Goal: Find specific page/section: Find specific page/section

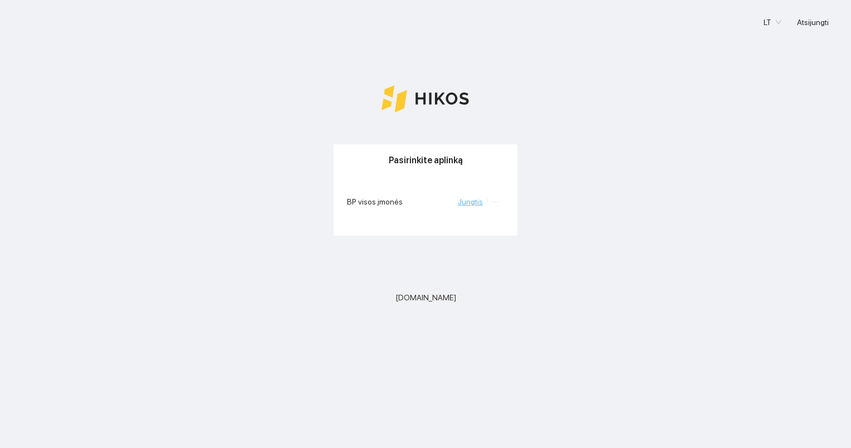
click at [472, 200] on link "Jungtis" at bounding box center [470, 201] width 25 height 9
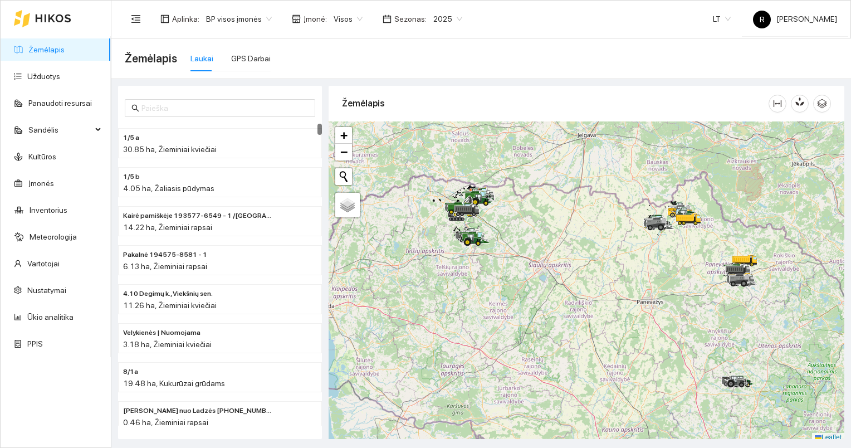
scroll to position [3, 0]
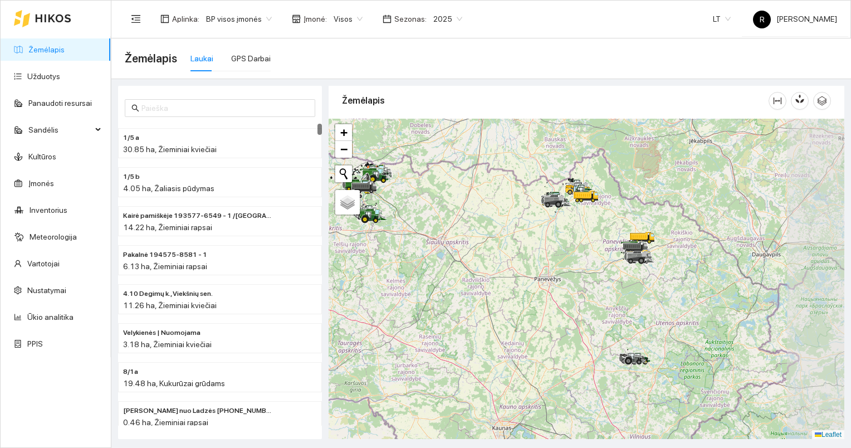
drag, startPoint x: 682, startPoint y: 314, endPoint x: 579, endPoint y: 294, distance: 104.4
click at [579, 294] on div at bounding box center [587, 279] width 516 height 321
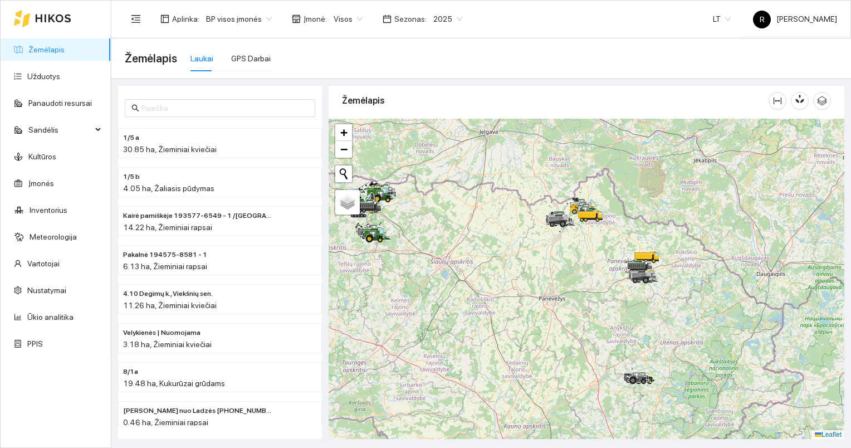
drag, startPoint x: 625, startPoint y: 279, endPoint x: 657, endPoint y: 350, distance: 78.3
click at [660, 354] on div at bounding box center [587, 279] width 516 height 321
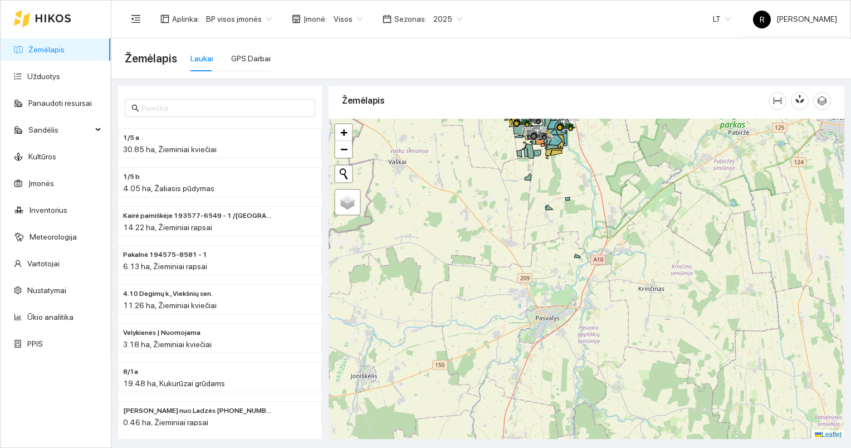
drag, startPoint x: 678, startPoint y: 183, endPoint x: 547, endPoint y: 388, distance: 242.8
click at [547, 387] on div at bounding box center [587, 279] width 516 height 321
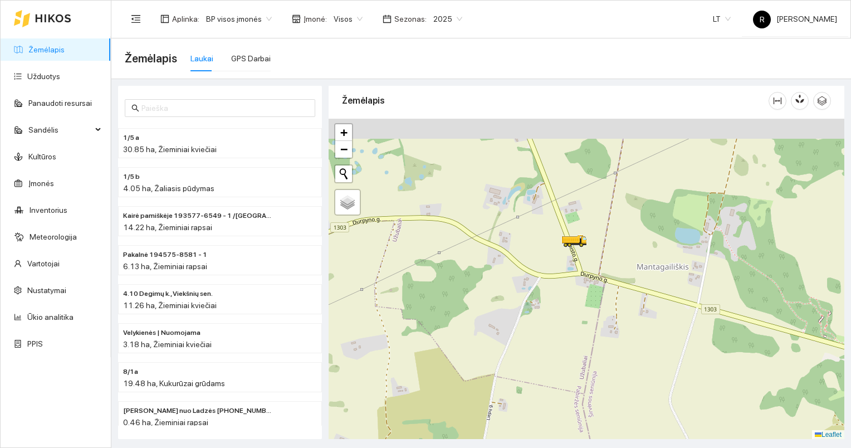
drag, startPoint x: 623, startPoint y: 232, endPoint x: 601, endPoint y: 313, distance: 83.3
click at [626, 333] on div at bounding box center [587, 279] width 516 height 321
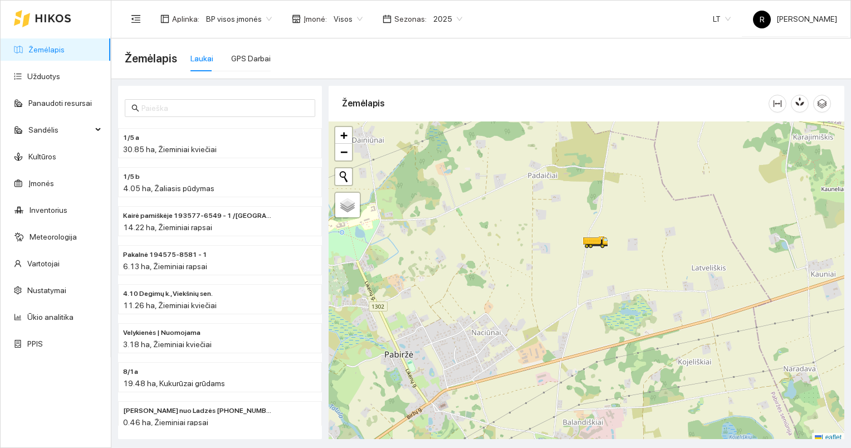
scroll to position [3, 0]
